Goal: Task Accomplishment & Management: Manage account settings

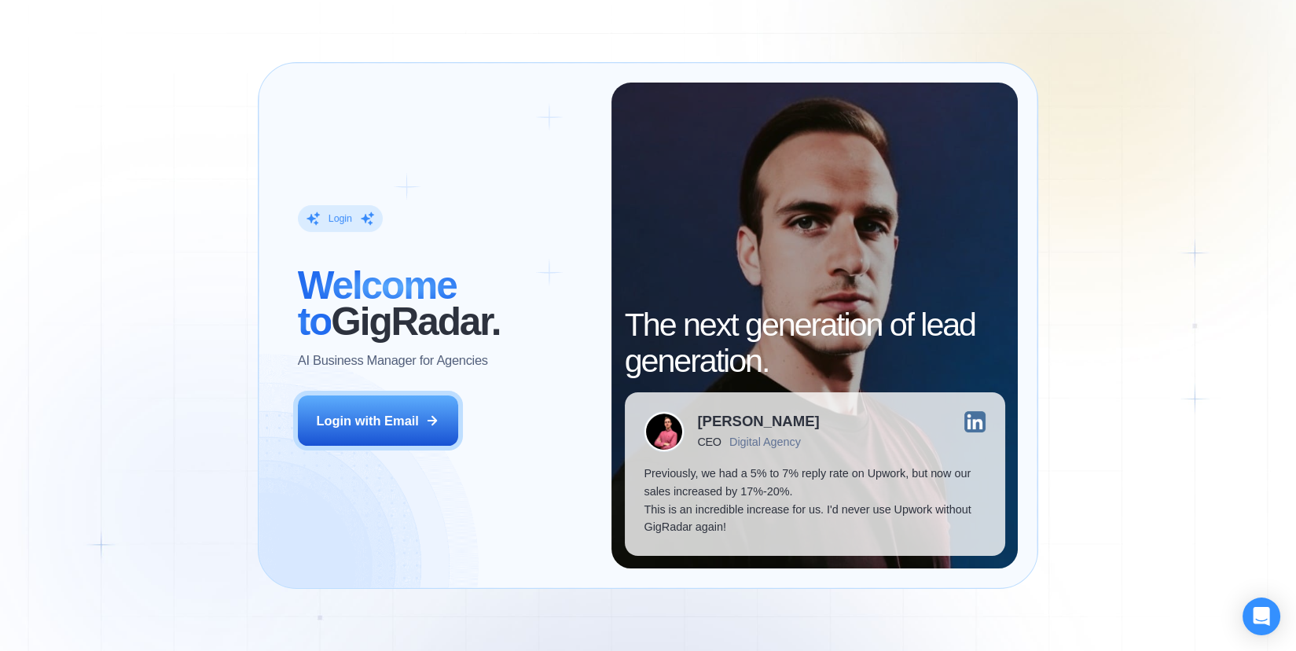
click at [385, 431] on button "Login with Email" at bounding box center [378, 420] width 160 height 50
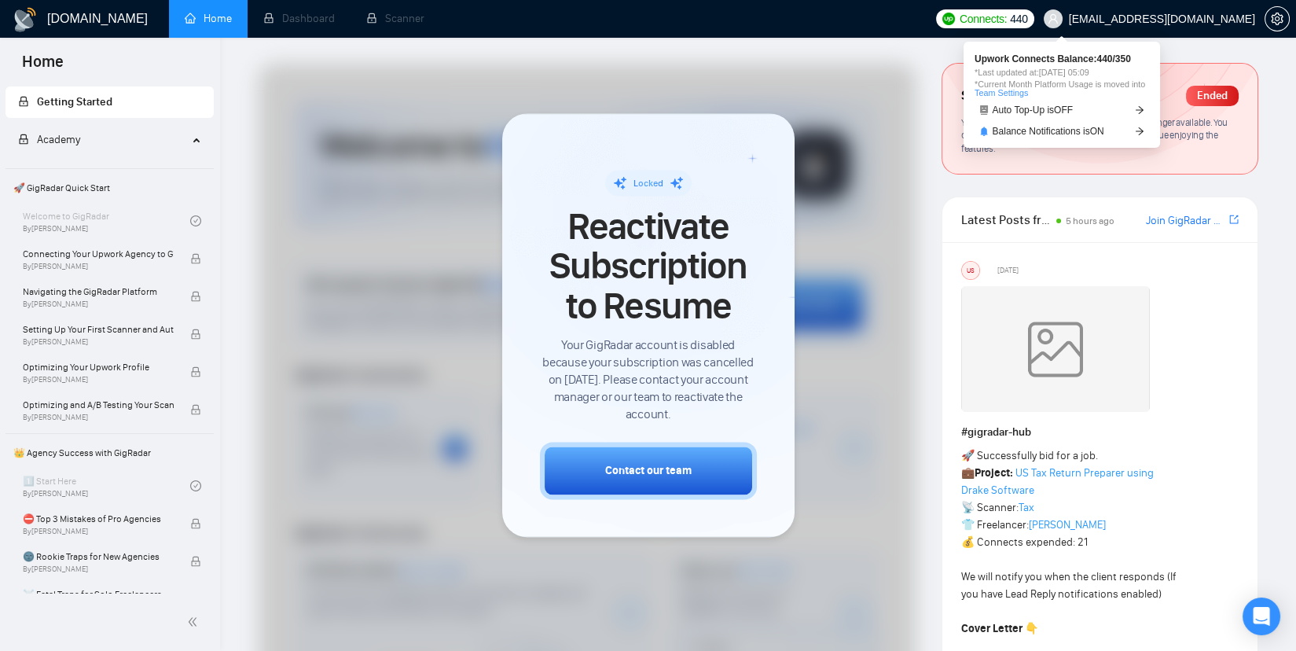
click at [1027, 20] on span "440" at bounding box center [1018, 18] width 17 height 17
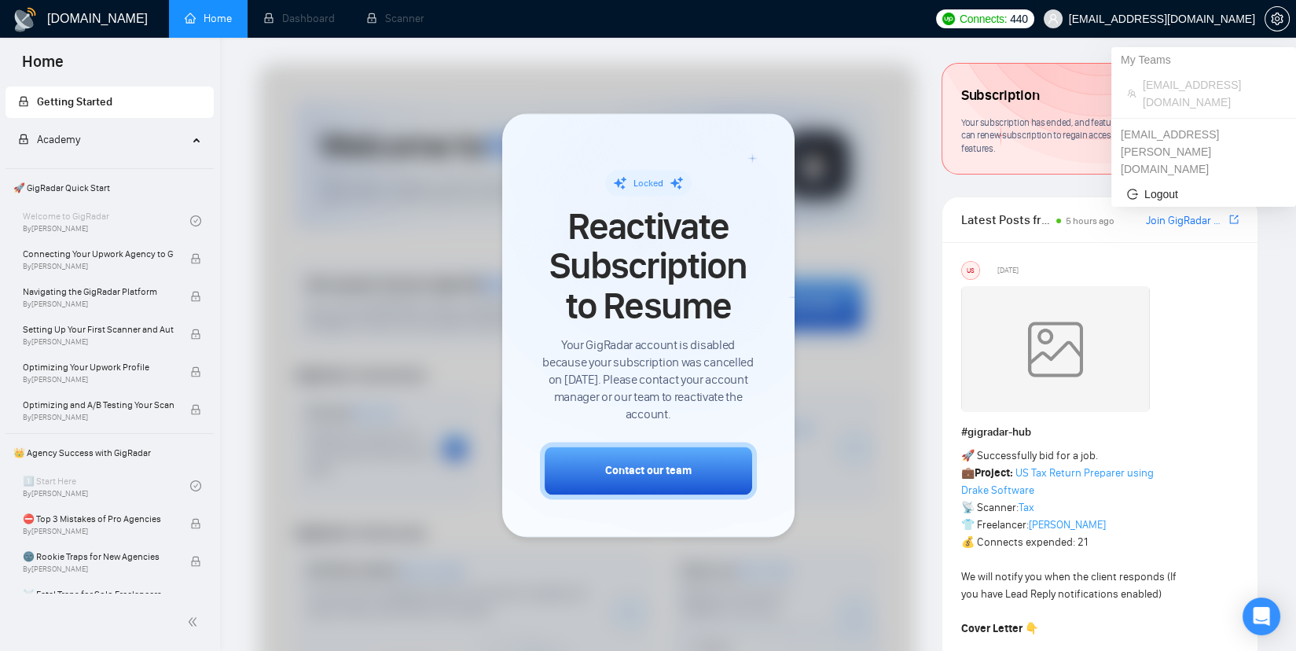
click at [1204, 9] on span "[EMAIL_ADDRESS][DOMAIN_NAME]" at bounding box center [1149, 19] width 230 height 50
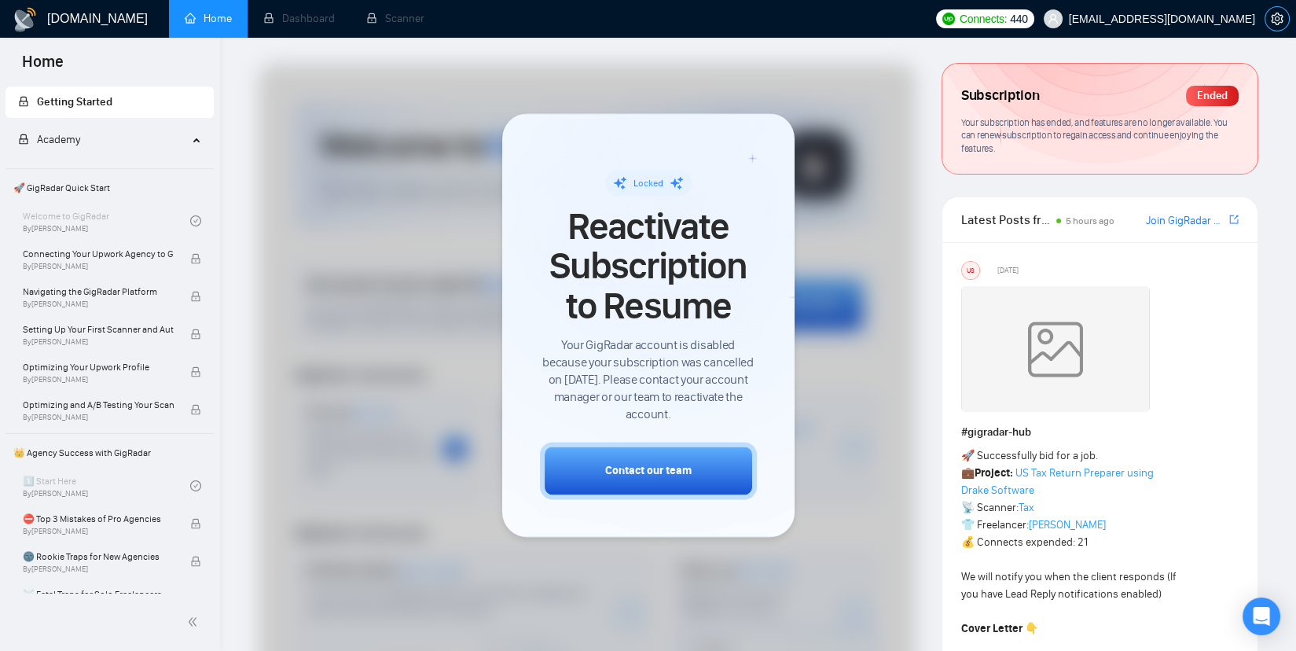
click at [1271, 28] on button "button" at bounding box center [1276, 18] width 25 height 25
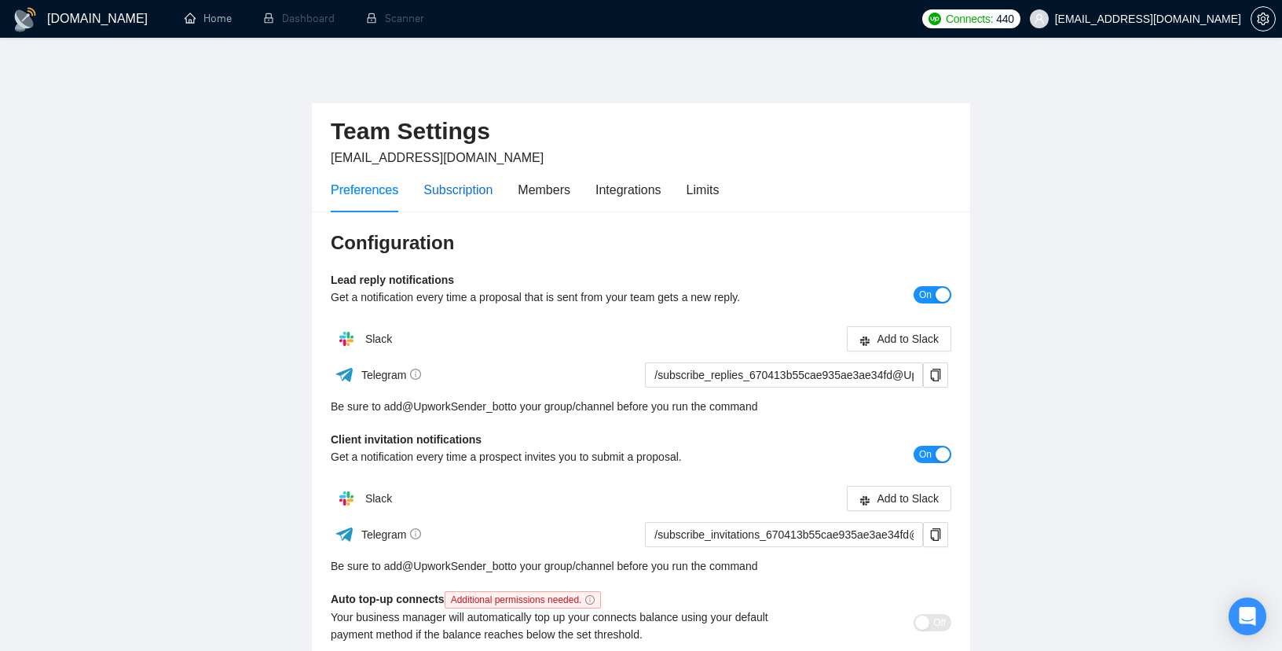
click at [427, 193] on div "Subscription" at bounding box center [458, 190] width 69 height 20
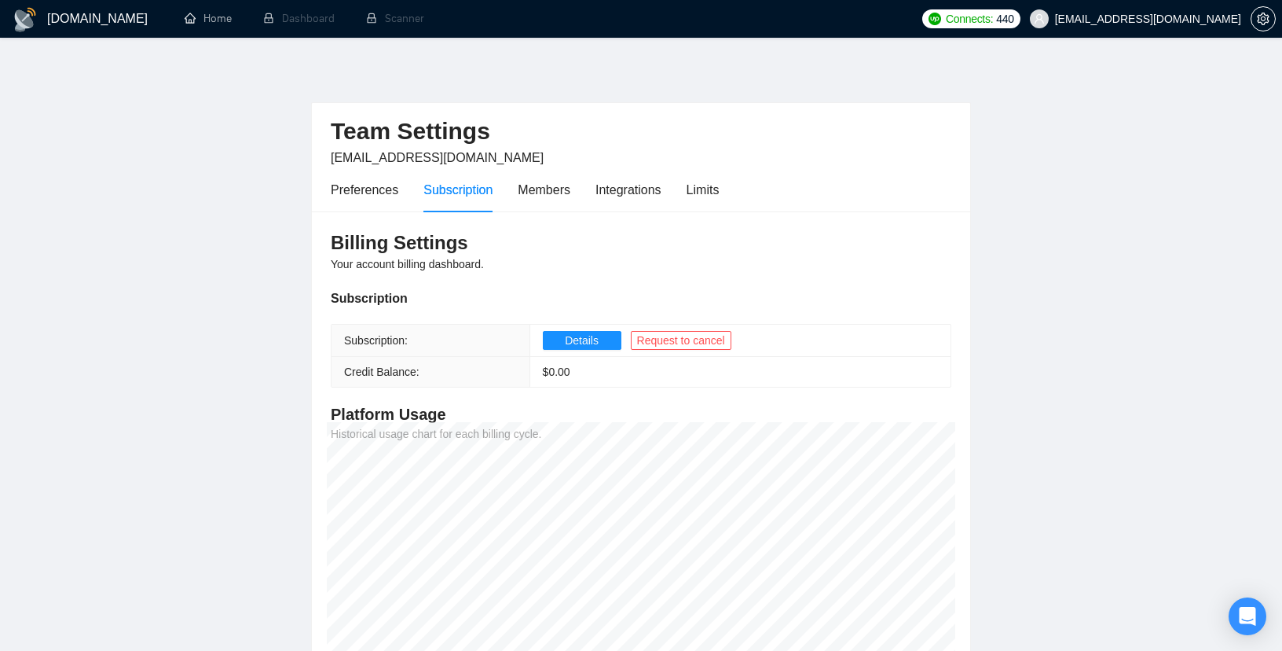
scroll to position [151, 0]
